Goal: Information Seeking & Learning: Learn about a topic

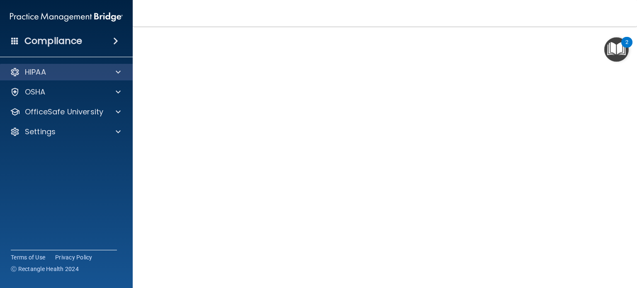
scroll to position [25, 0]
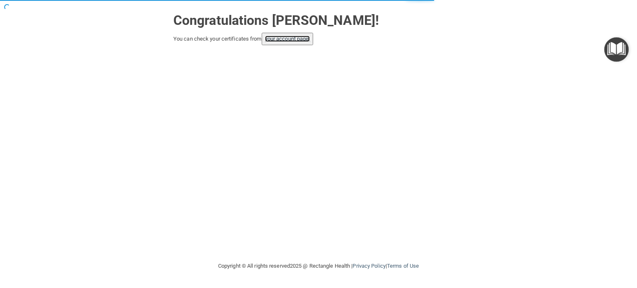
click at [307, 40] on link "your account page!" at bounding box center [287, 39] width 45 height 6
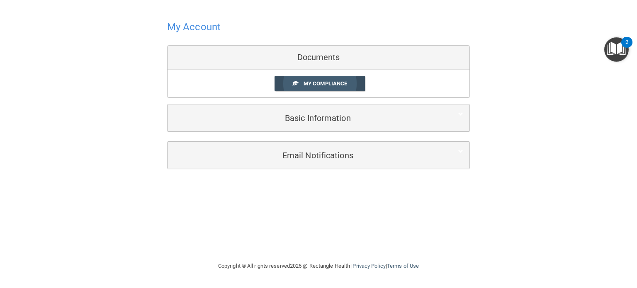
click at [339, 90] on link "My Compliance" at bounding box center [320, 83] width 91 height 15
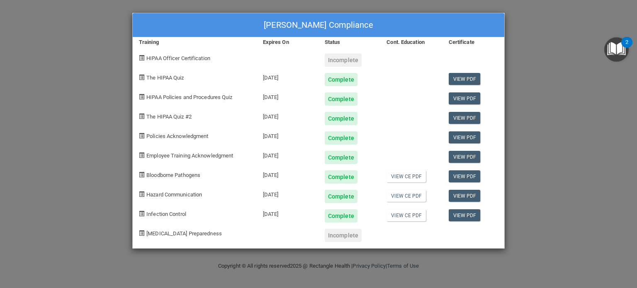
click at [603, 109] on div "[PERSON_NAME] Compliance Training Expires On Status Cont. Education Certificate…" at bounding box center [318, 144] width 637 height 288
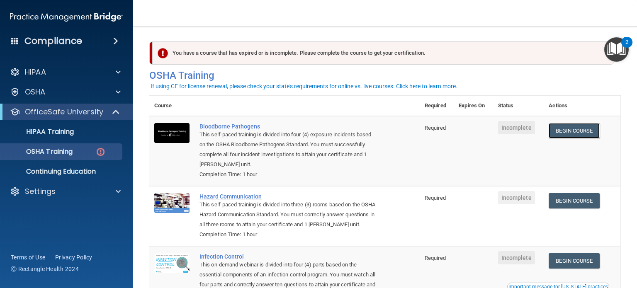
scroll to position [124, 0]
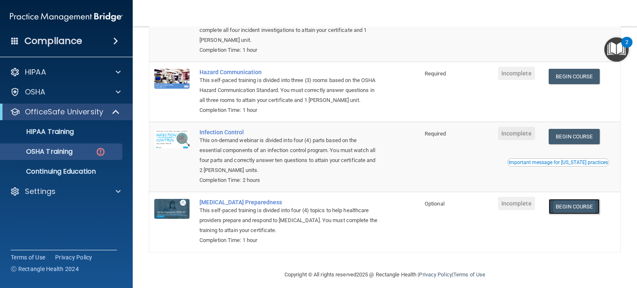
click at [590, 208] on link "Begin Course" at bounding box center [574, 206] width 51 height 15
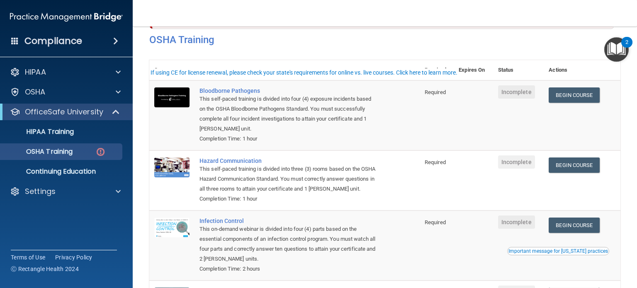
scroll to position [0, 0]
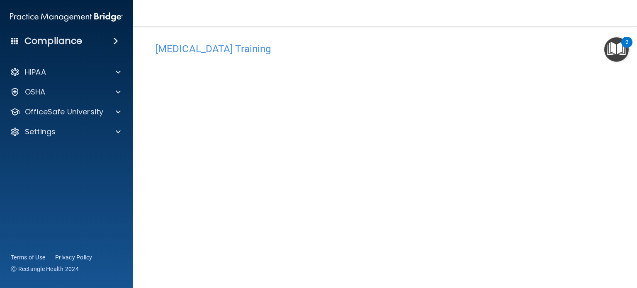
scroll to position [46, 0]
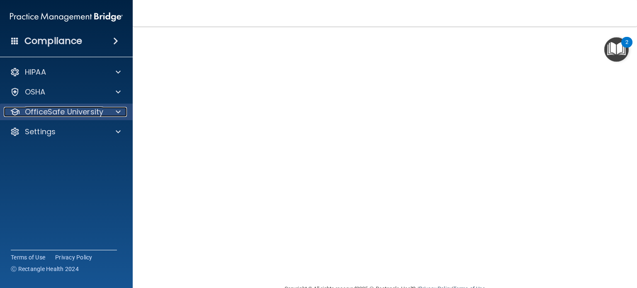
click at [119, 115] on span at bounding box center [118, 112] width 5 height 10
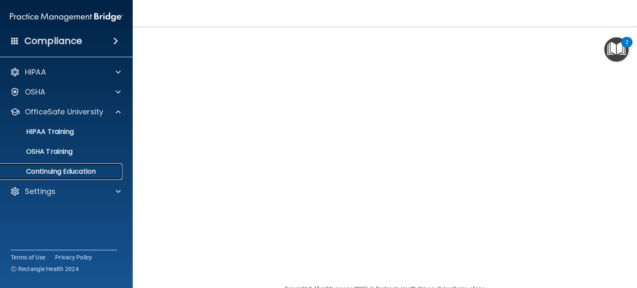
click at [102, 172] on p "Continuing Education" at bounding box center [61, 172] width 113 height 8
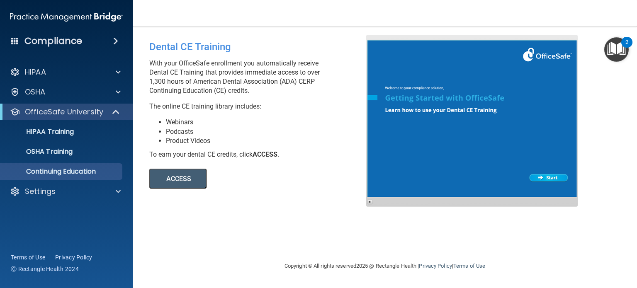
click at [187, 182] on button "ACCESS" at bounding box center [177, 179] width 57 height 20
click at [76, 158] on link "OSHA Training" at bounding box center [57, 152] width 131 height 17
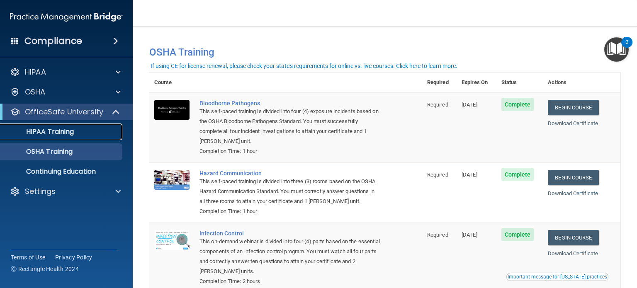
click at [49, 134] on p "HIPAA Training" at bounding box center [39, 132] width 68 height 8
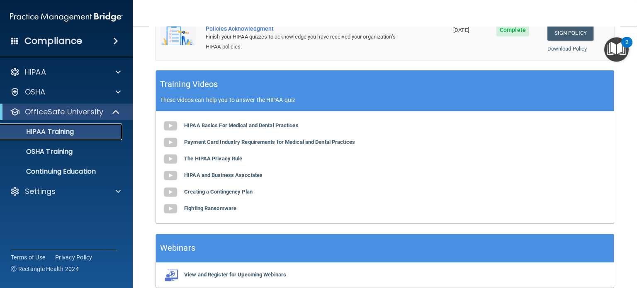
scroll to position [332, 0]
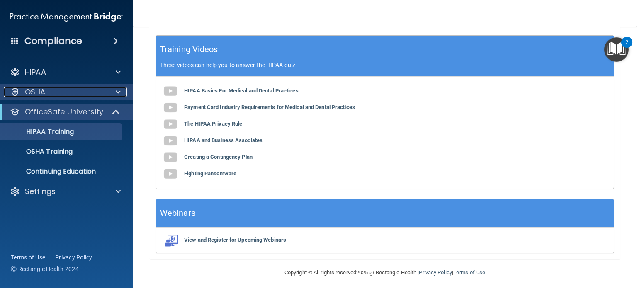
click at [63, 89] on div "OSHA" at bounding box center [55, 92] width 103 height 10
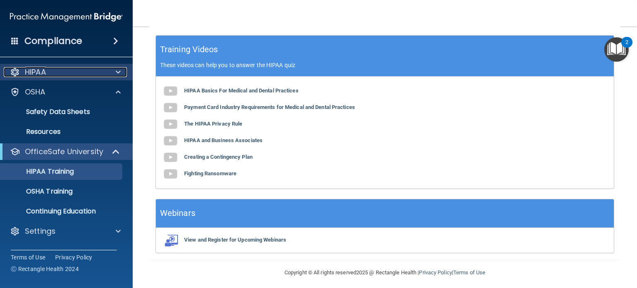
click at [112, 74] on div at bounding box center [117, 72] width 21 height 10
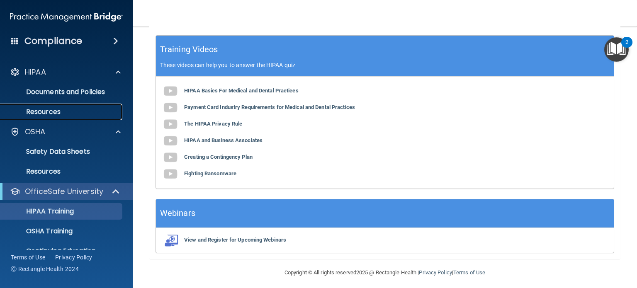
click at [63, 108] on p "Resources" at bounding box center [61, 112] width 113 height 8
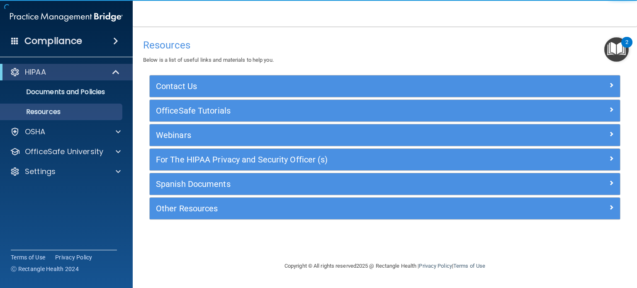
click at [102, 44] on div "Compliance" at bounding box center [66, 41] width 133 height 18
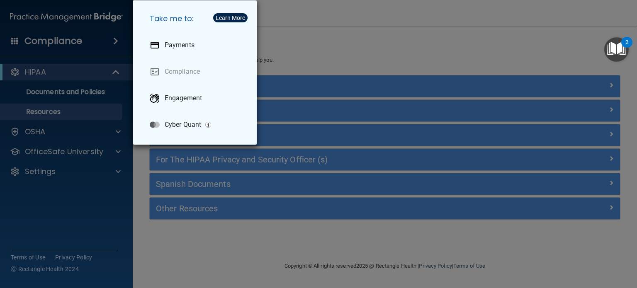
click at [74, 44] on div "Take me to: Payments Compliance Engagement Cyber Quant" at bounding box center [318, 144] width 637 height 288
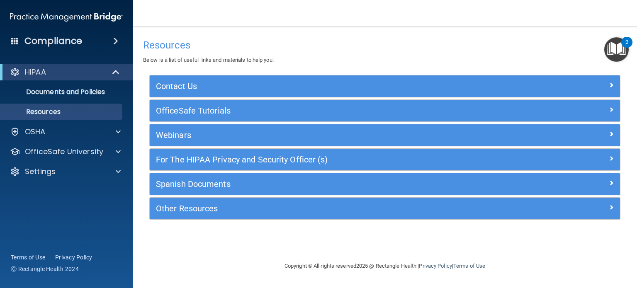
click at [46, 39] on h4 "Compliance" at bounding box center [53, 41] width 58 height 12
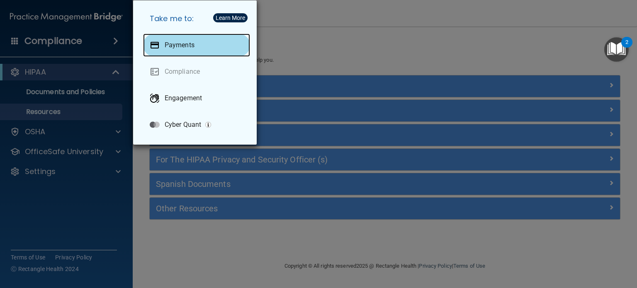
click at [174, 45] on p "Payments" at bounding box center [180, 45] width 30 height 8
